Goal: Task Accomplishment & Management: Complete application form

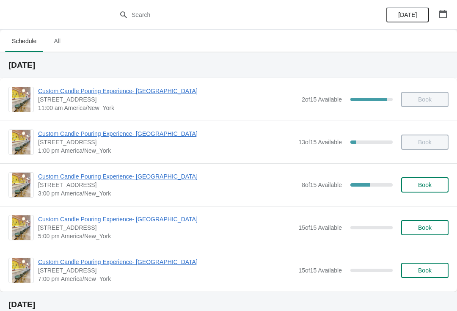
click at [141, 173] on span "Custom Candle Pouring Experience- [GEOGRAPHIC_DATA]" at bounding box center [168, 176] width 260 height 8
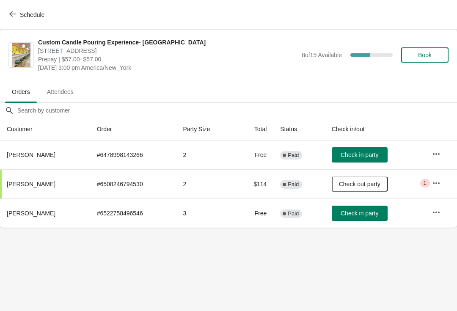
click at [111, 256] on body "Schedule Custom Candle Pouring Experience- Delray Beach 415 East Atlantic Avenu…" at bounding box center [228, 155] width 457 height 311
click at [357, 214] on span "Check in party" at bounding box center [360, 213] width 38 height 7
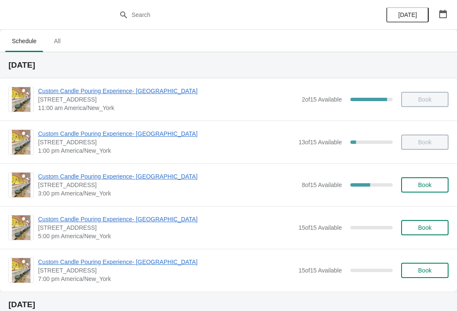
click at [95, 170] on div "Custom Candle Pouring Experience- Delray Beach 415 East Atlantic Avenue, Delray…" at bounding box center [228, 184] width 457 height 43
click at [58, 173] on span "Custom Candle Pouring Experience- [GEOGRAPHIC_DATA]" at bounding box center [168, 176] width 260 height 8
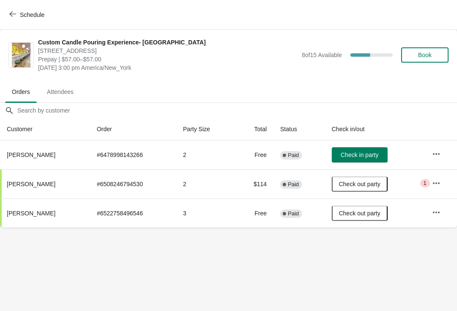
click at [440, 155] on icon "button" at bounding box center [436, 154] width 8 height 8
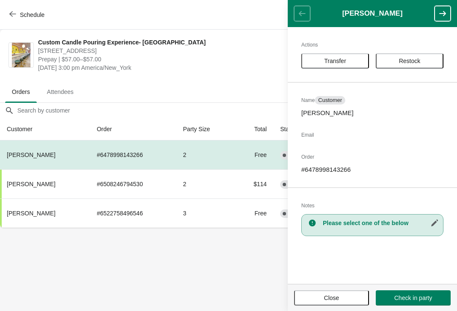
click at [225, 270] on body "Schedule Custom Candle Pouring Experience- Delray Beach 415 East Atlantic Avenu…" at bounding box center [228, 155] width 457 height 311
click at [340, 302] on button "Close" at bounding box center [331, 298] width 75 height 15
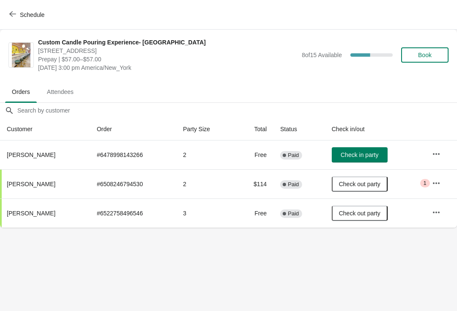
click at [424, 55] on span "Book" at bounding box center [425, 55] width 14 height 7
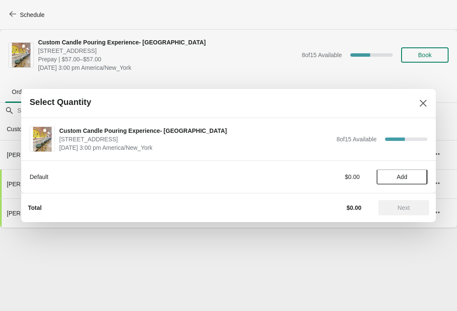
click at [401, 182] on button "Add" at bounding box center [402, 176] width 51 height 15
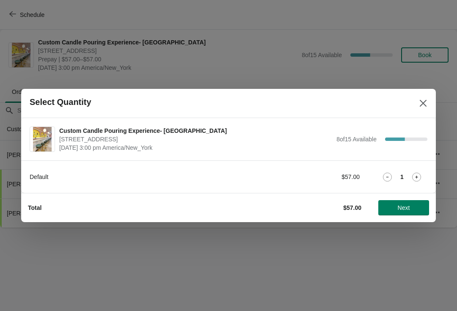
click at [411, 207] on span "Next" at bounding box center [403, 208] width 37 height 7
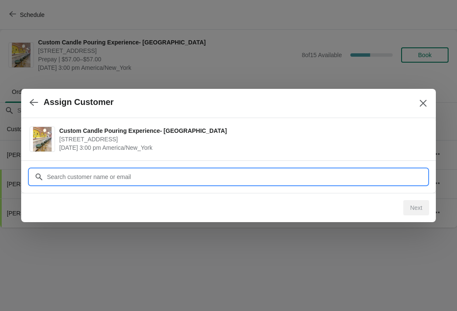
click at [347, 173] on input "Customer" at bounding box center [237, 176] width 381 height 15
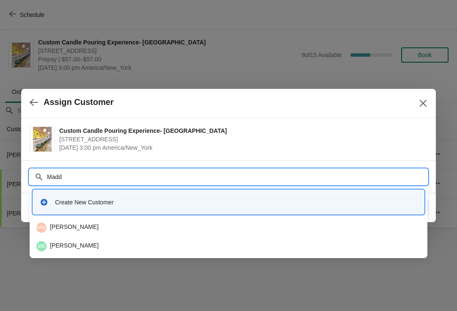
type input "Madd"
click at [418, 282] on div at bounding box center [228, 155] width 457 height 311
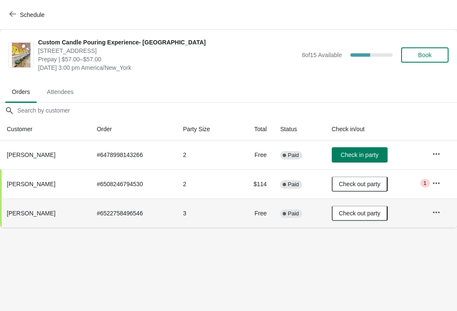
click at [33, 221] on th "Maddy Frost" at bounding box center [45, 213] width 90 height 29
click at [437, 219] on button "button" at bounding box center [436, 212] width 15 height 15
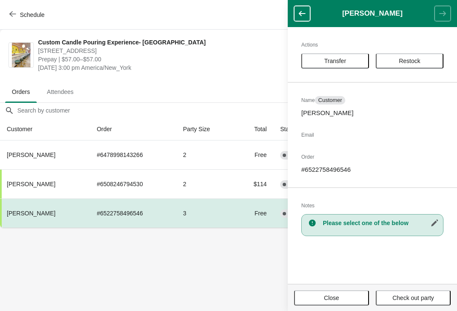
click at [17, 274] on body "Schedule Custom Candle Pouring Experience- Delray Beach 415 East Atlantic Avenu…" at bounding box center [228, 155] width 457 height 311
click at [26, 276] on body "Schedule Custom Candle Pouring Experience- Delray Beach 415 East Atlantic Avenu…" at bounding box center [228, 155] width 457 height 311
click at [345, 303] on button "Close" at bounding box center [331, 298] width 75 height 15
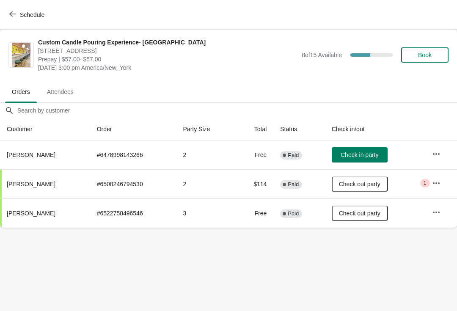
click at [434, 153] on button "button" at bounding box center [436, 154] width 15 height 15
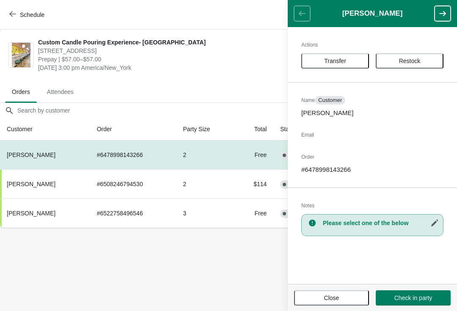
click at [347, 291] on button "Close" at bounding box center [331, 298] width 75 height 15
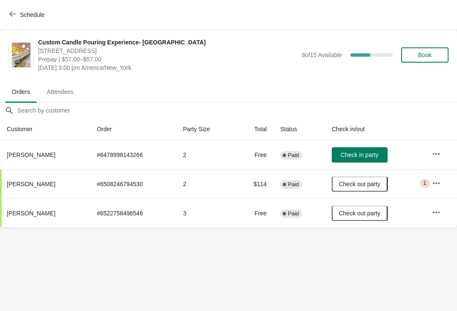
click at [441, 147] on button "button" at bounding box center [436, 154] width 15 height 15
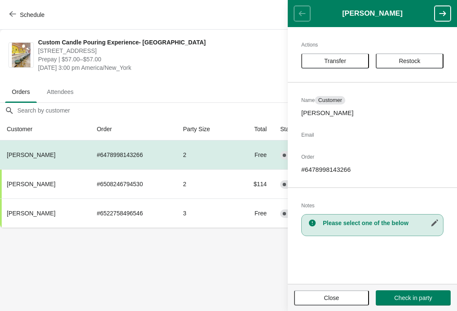
click at [441, 145] on div "Actions Transfer Restock Name Customer Irina Eckert Email Order # 6478998143266…" at bounding box center [372, 155] width 169 height 257
click at [33, 273] on body "Schedule Custom Candle Pouring Experience- Delray Beach 415 East Atlantic Avenu…" at bounding box center [228, 155] width 457 height 311
click at [345, 303] on button "Close" at bounding box center [331, 298] width 75 height 15
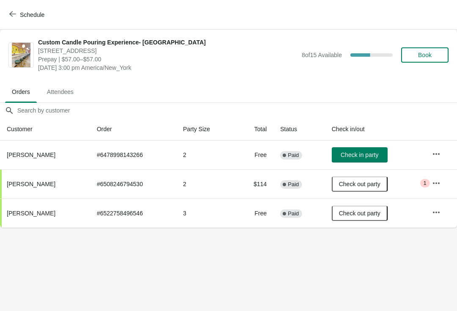
click at [433, 154] on button "button" at bounding box center [436, 154] width 15 height 15
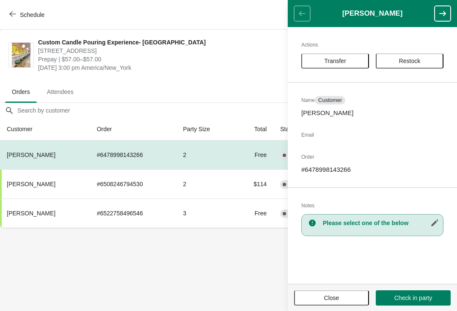
click at [347, 304] on button "Close" at bounding box center [331, 298] width 75 height 15
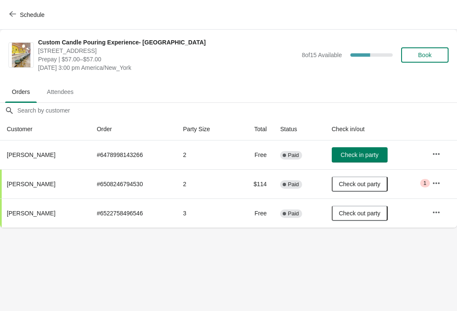
click at [69, 93] on span "Attendees" at bounding box center [60, 91] width 40 height 15
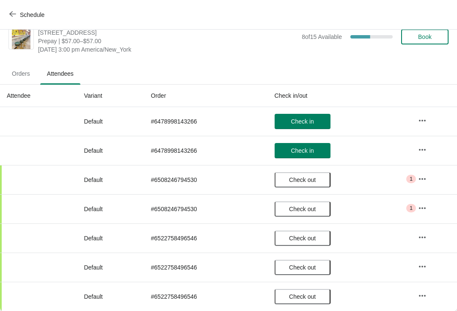
scroll to position [18, 0]
click at [422, 207] on icon "button" at bounding box center [422, 208] width 8 height 8
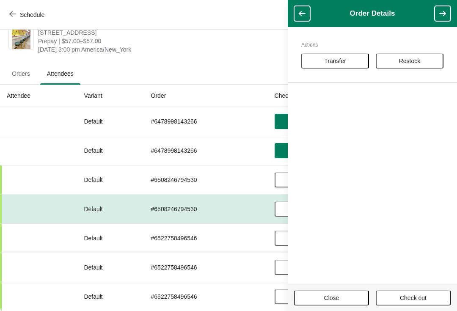
click at [355, 295] on span "Close" at bounding box center [332, 298] width 60 height 7
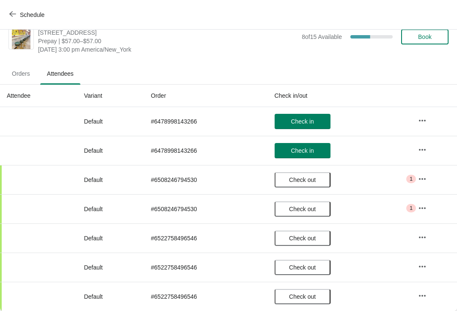
click at [20, 72] on span "Orders" at bounding box center [21, 73] width 32 height 15
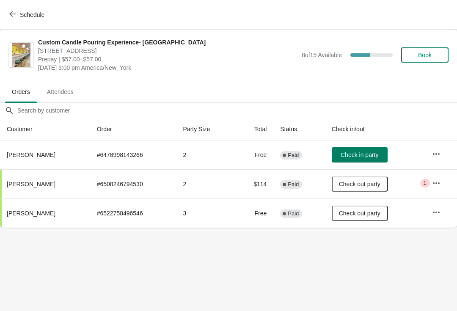
click at [430, 180] on span "Critical 1" at bounding box center [426, 183] width 10 height 8
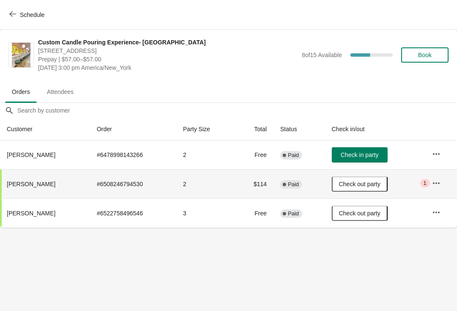
click at [432, 188] on button "button" at bounding box center [436, 183] width 15 height 15
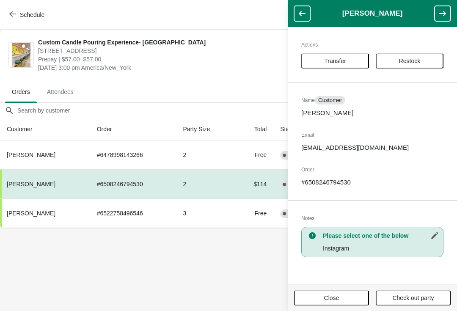
click at [352, 305] on button "Close" at bounding box center [331, 298] width 75 height 15
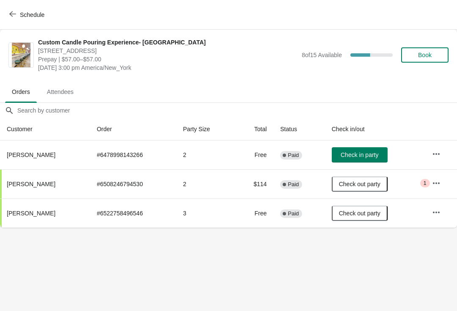
click at [364, 162] on button "Check in party" at bounding box center [360, 154] width 56 height 15
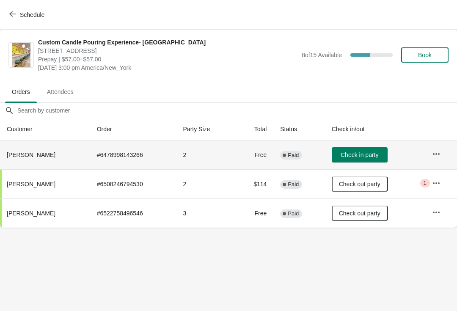
click at [373, 157] on span "Check in party" at bounding box center [360, 155] width 38 height 7
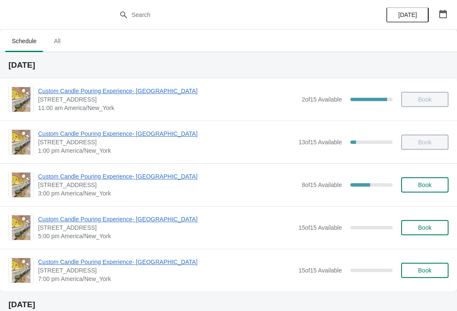
click at [441, 183] on span "Book" at bounding box center [425, 185] width 32 height 7
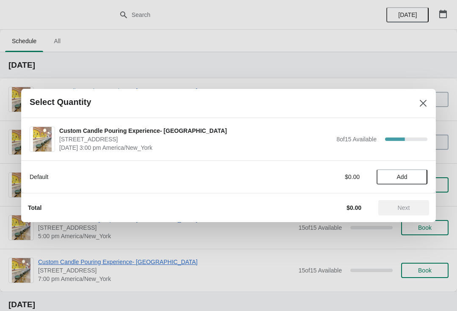
click at [422, 105] on icon "Close" at bounding box center [423, 103] width 7 height 7
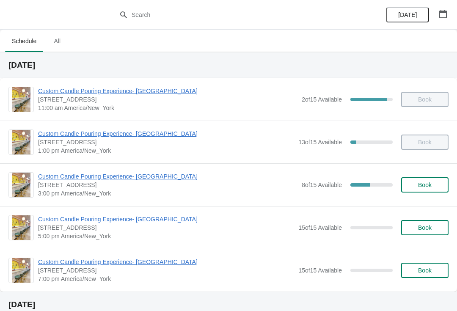
click at [426, 187] on span "Book" at bounding box center [425, 185] width 14 height 7
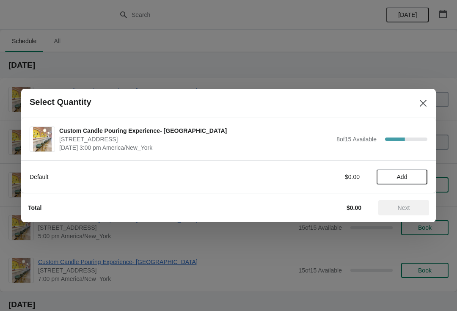
click at [410, 177] on span "Add" at bounding box center [403, 177] width 36 height 7
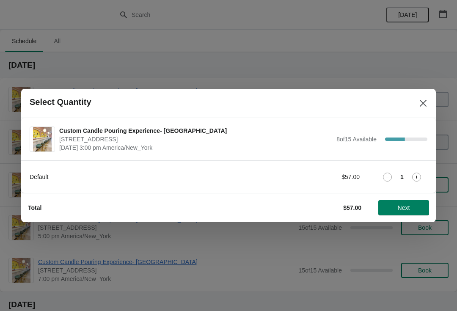
click at [407, 212] on button "Next" at bounding box center [404, 207] width 51 height 15
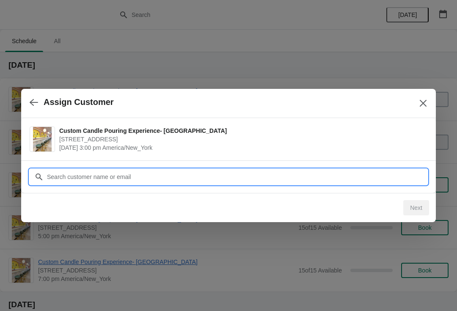
click at [340, 176] on input "Customer" at bounding box center [237, 176] width 381 height 15
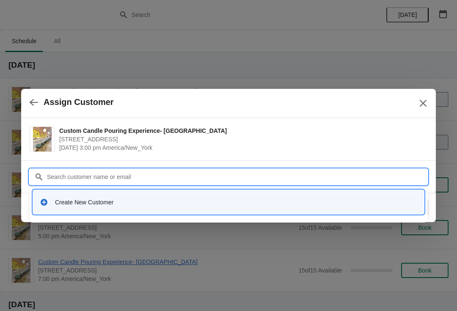
click at [221, 196] on div "Create New Customer" at bounding box center [228, 202] width 385 height 17
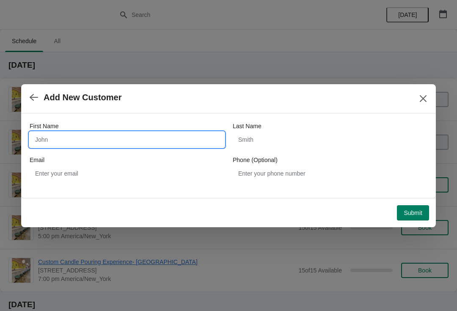
click at [144, 145] on input "First Name" at bounding box center [127, 139] width 195 height 15
type input "Maddy"
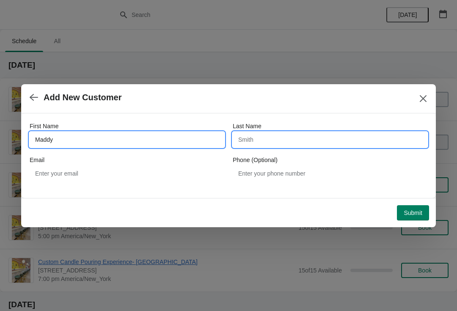
click at [293, 145] on input "Last Name" at bounding box center [330, 139] width 195 height 15
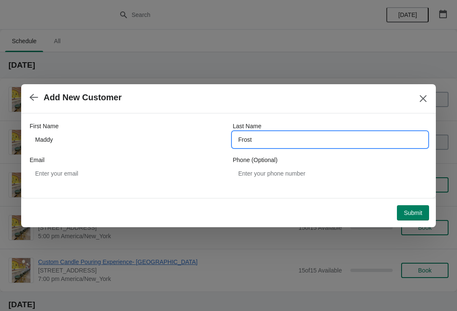
type input "Frost"
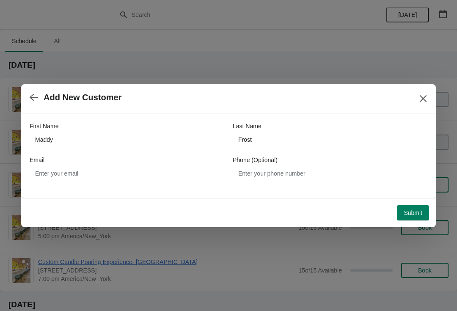
click at [412, 220] on button "Submit" at bounding box center [413, 212] width 32 height 15
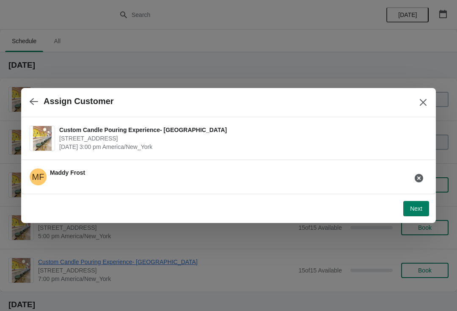
click at [421, 210] on span "Next" at bounding box center [416, 208] width 12 height 7
select select "Friend"
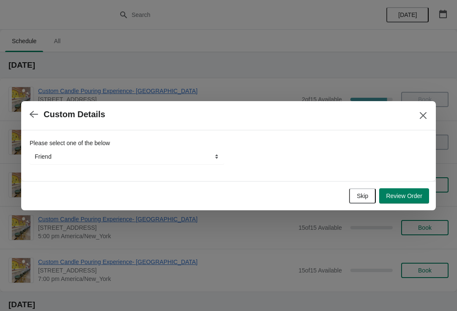
click at [409, 190] on button "Review Order" at bounding box center [404, 195] width 50 height 15
